Goal: Answer question/provide support

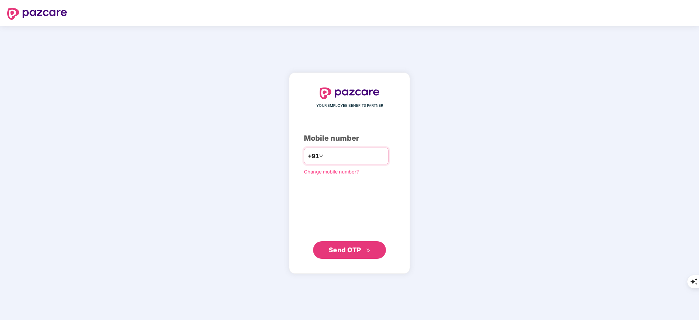
click at [333, 153] on input "number" at bounding box center [355, 156] width 60 height 12
type input "**********"
click at [375, 247] on button "Send OTP" at bounding box center [349, 249] width 73 height 17
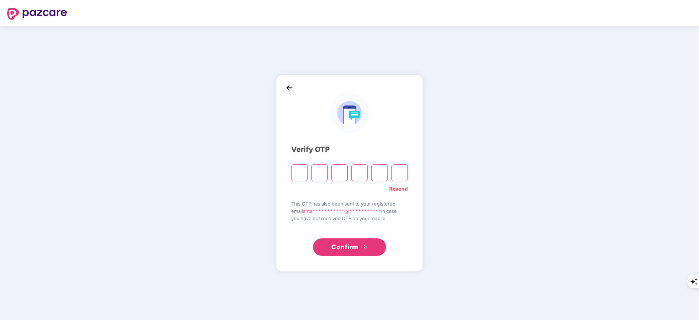
type input "*"
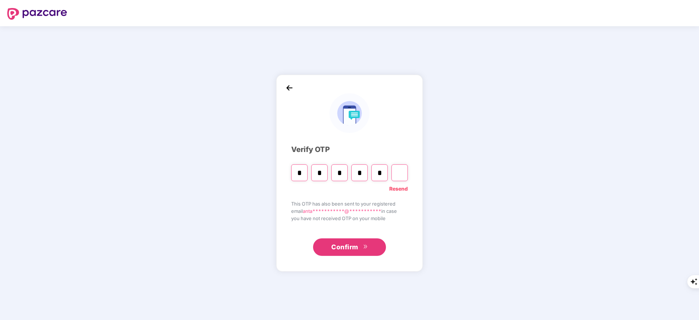
type input "*"
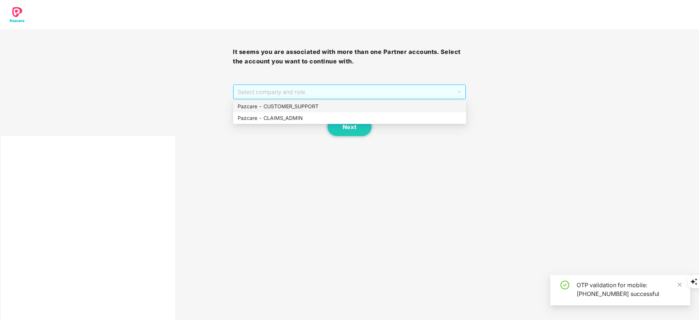
click at [276, 89] on span "Select company and role" at bounding box center [349, 92] width 223 height 14
click at [277, 102] on div "Pazcare - CUSTOMER_SUPPORT" at bounding box center [350, 106] width 224 height 8
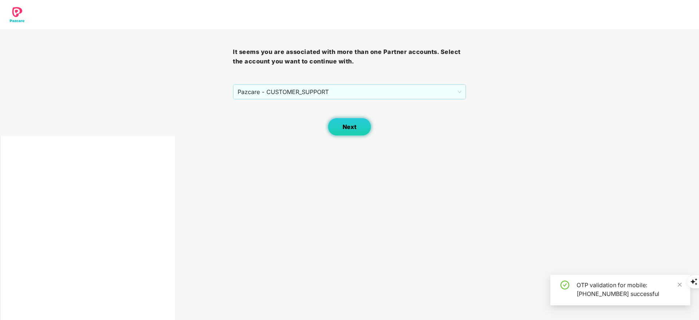
click at [338, 125] on button "Next" at bounding box center [350, 127] width 44 height 18
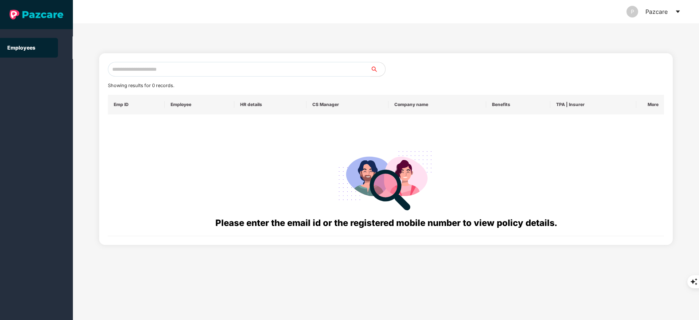
click at [130, 71] on input "text" at bounding box center [239, 69] width 263 height 15
paste input "**********"
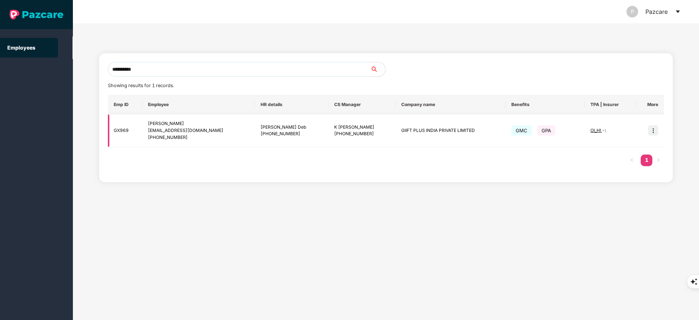
type input "**********"
click at [654, 128] on img at bounding box center [653, 130] width 10 height 10
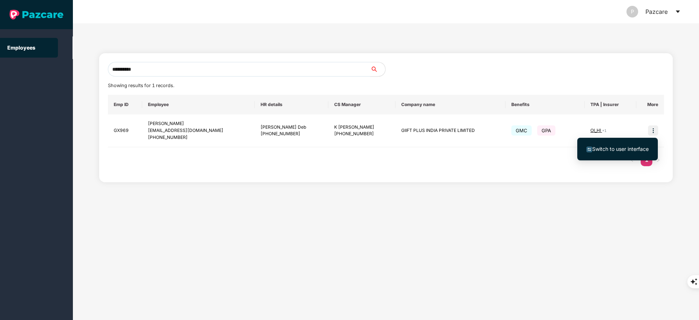
click at [627, 150] on span "Switch to user interface" at bounding box center [620, 149] width 56 height 6
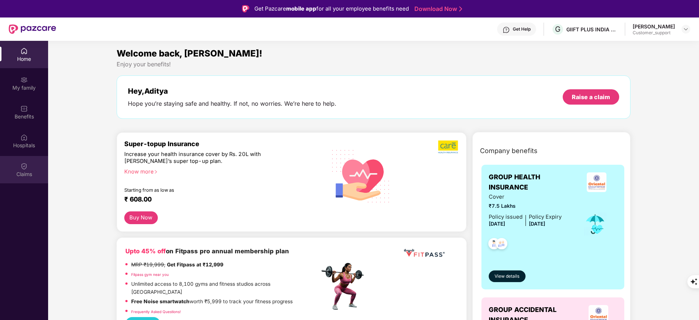
click at [30, 169] on div "Claims" at bounding box center [24, 169] width 48 height 27
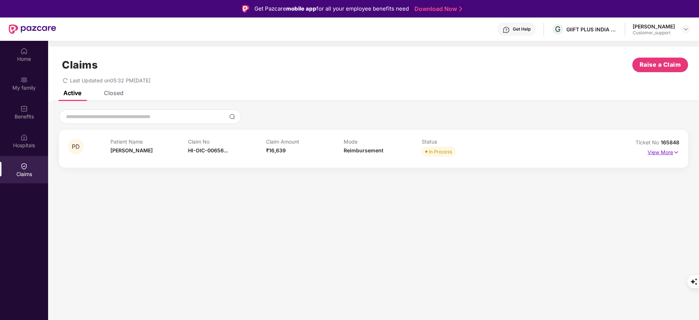
click at [672, 155] on p "View More" at bounding box center [663, 151] width 32 height 10
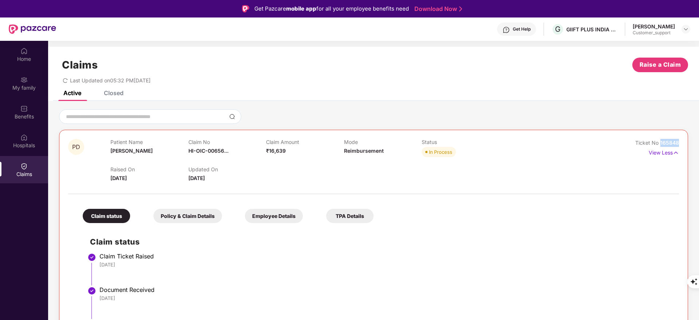
drag, startPoint x: 660, startPoint y: 143, endPoint x: 687, endPoint y: 141, distance: 26.7
click at [687, 141] on div "PD Patient Name [PERSON_NAME] Claim No HI-OIC-00656... Claim Amount ₹16,639 Mod…" at bounding box center [373, 286] width 629 height 313
copy span "165848"
